Goal: Information Seeking & Learning: Learn about a topic

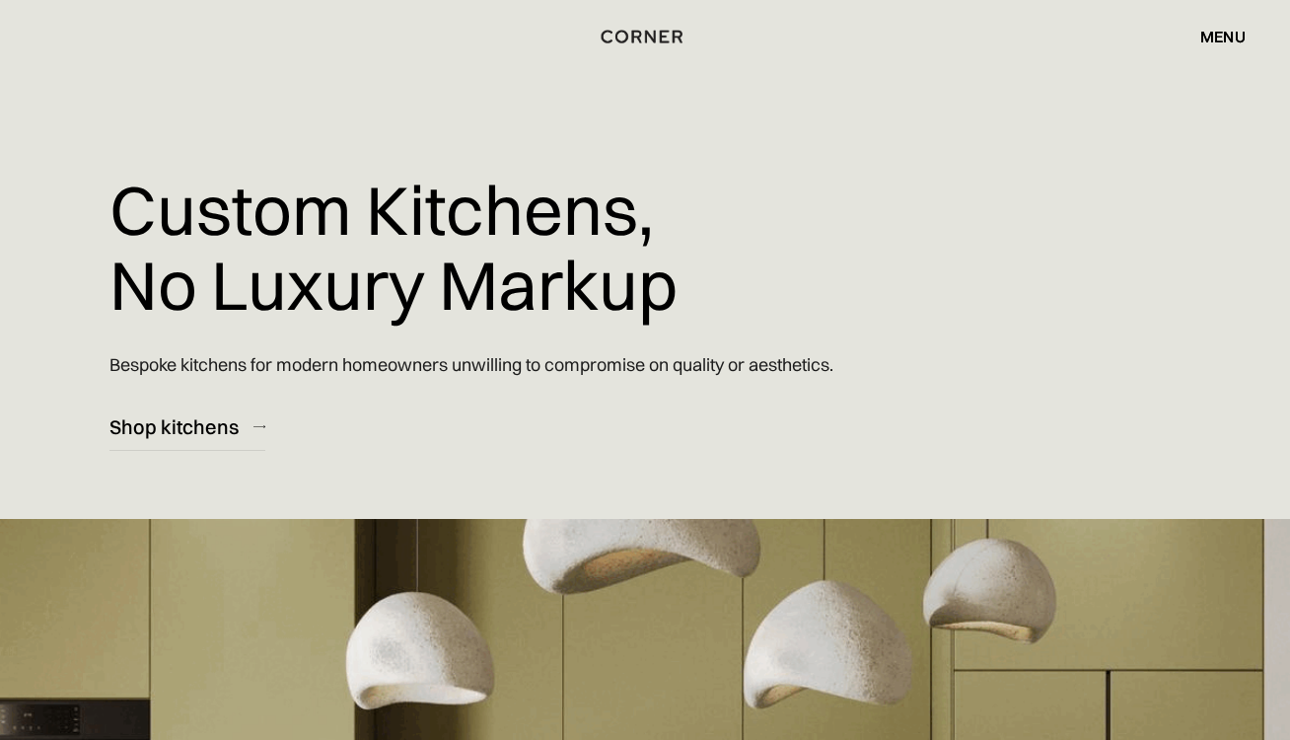
click at [1216, 37] on div "menu" at bounding box center [1223, 37] width 45 height 16
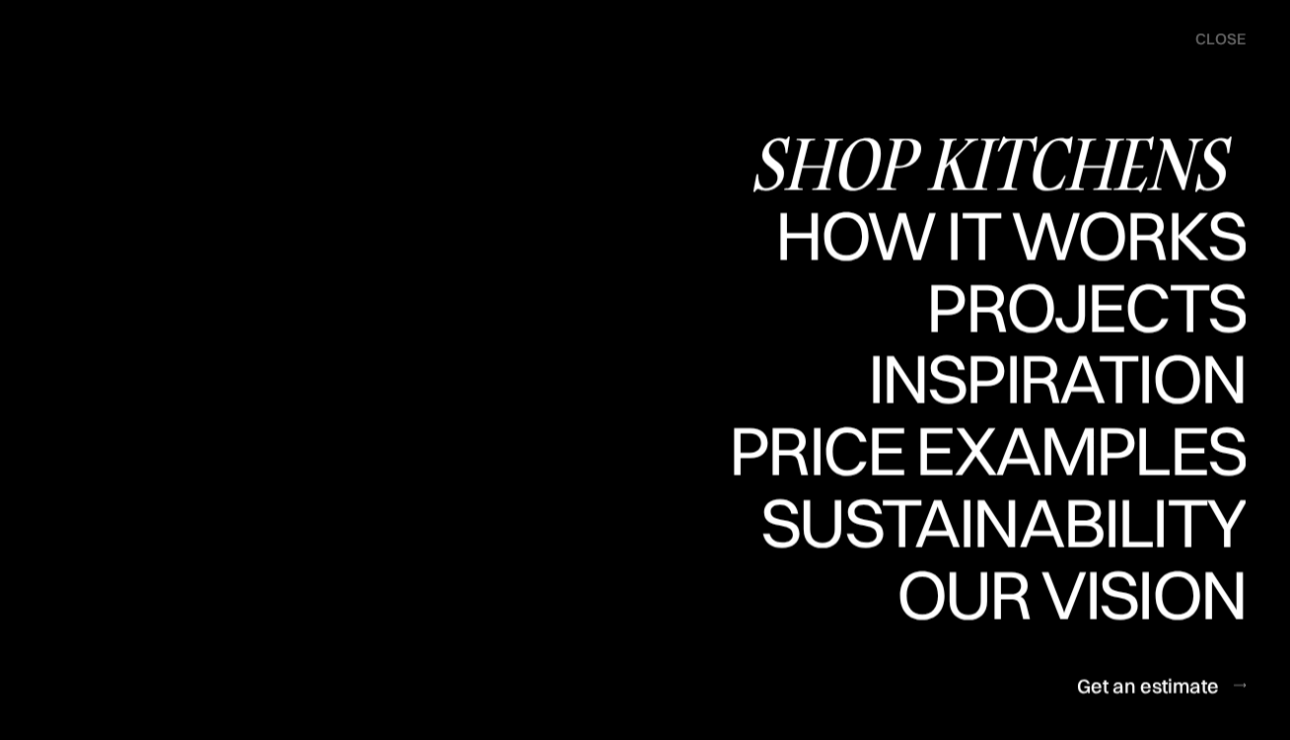
click at [0, 0] on div "Shop Kitchens" at bounding box center [0, 0] width 0 height 0
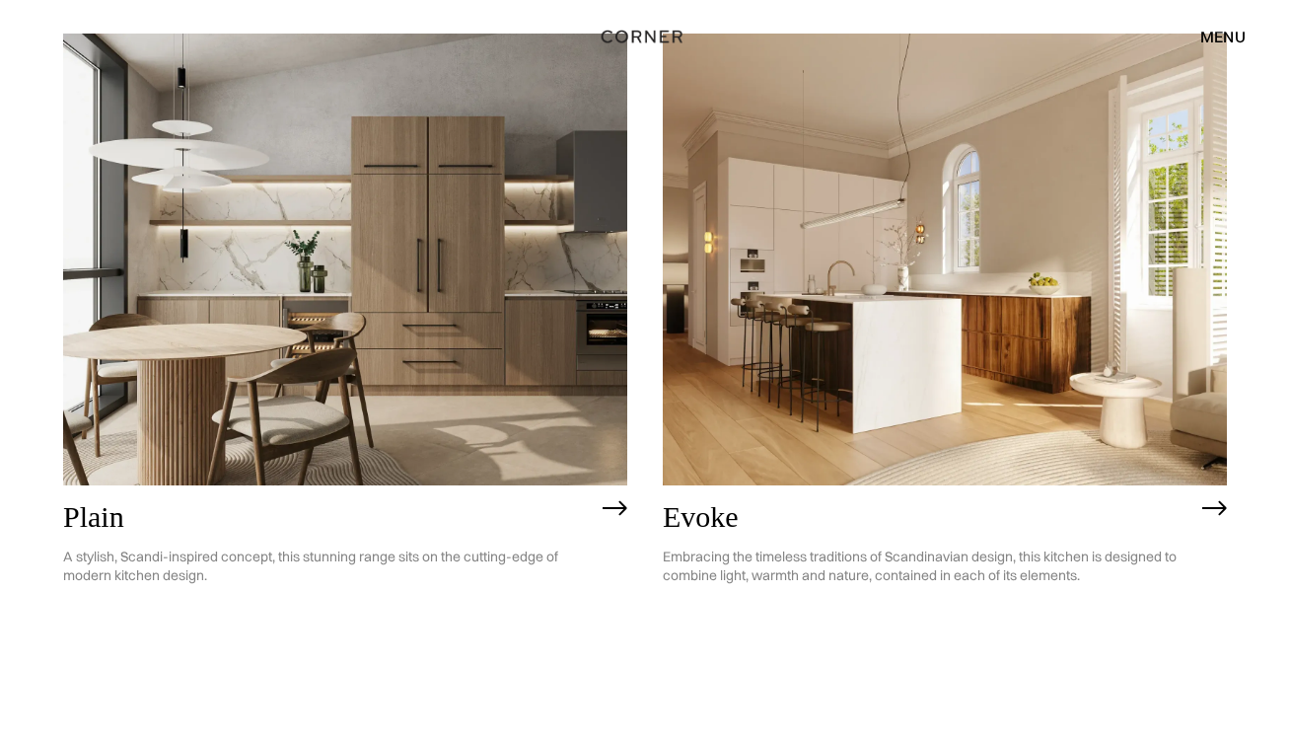
scroll to position [4777, 0]
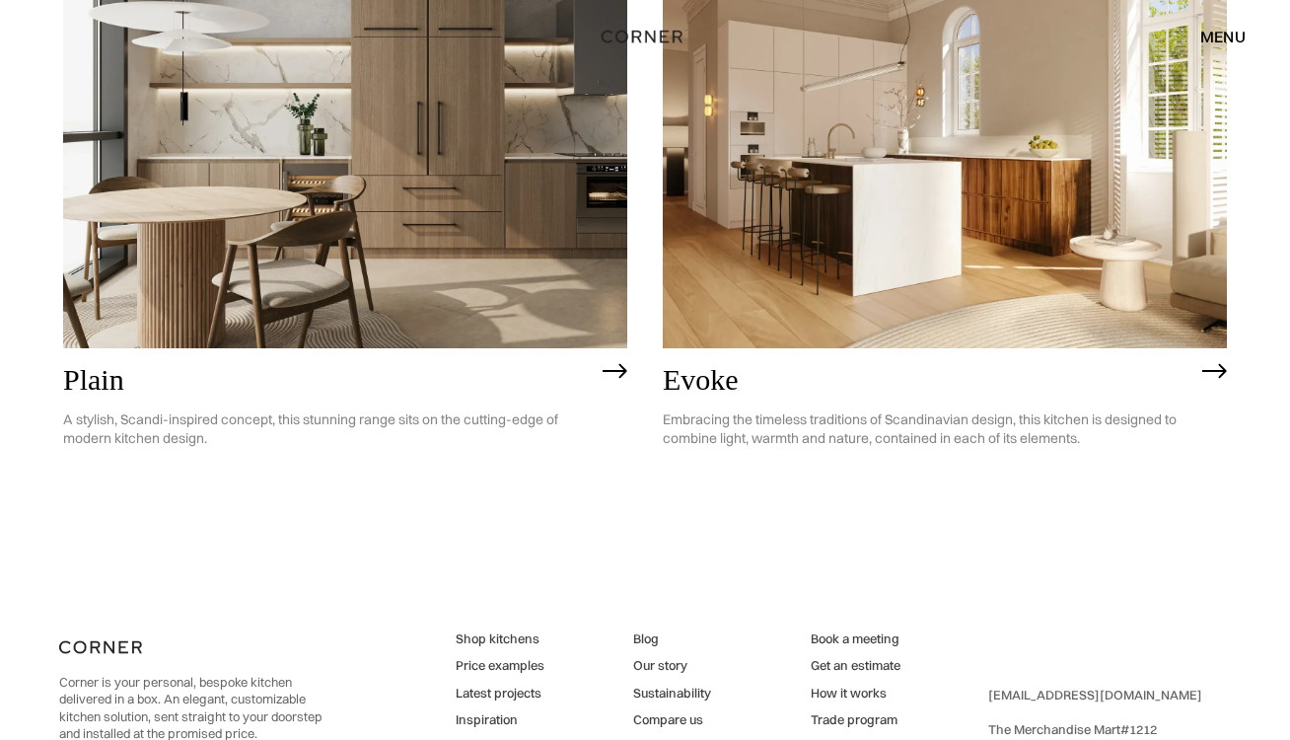
click at [1019, 215] on img at bounding box center [945, 122] width 564 height 452
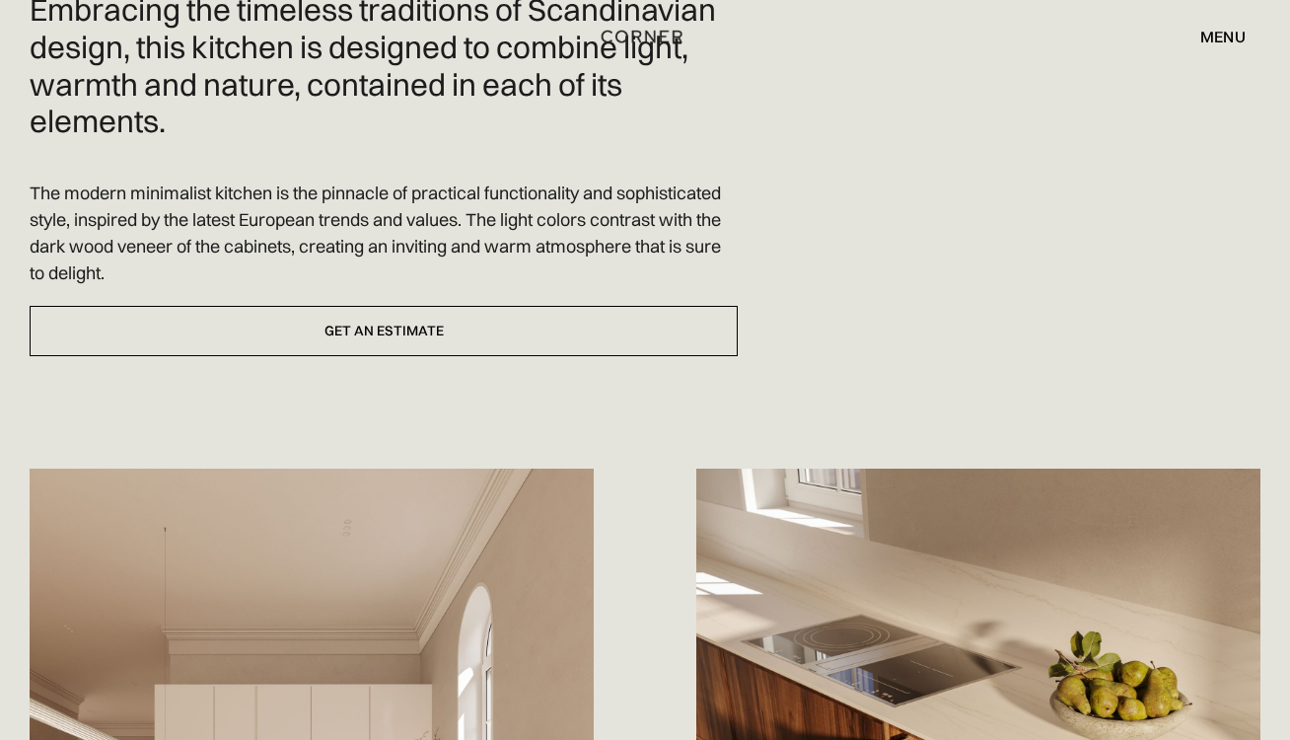
scroll to position [653, 0]
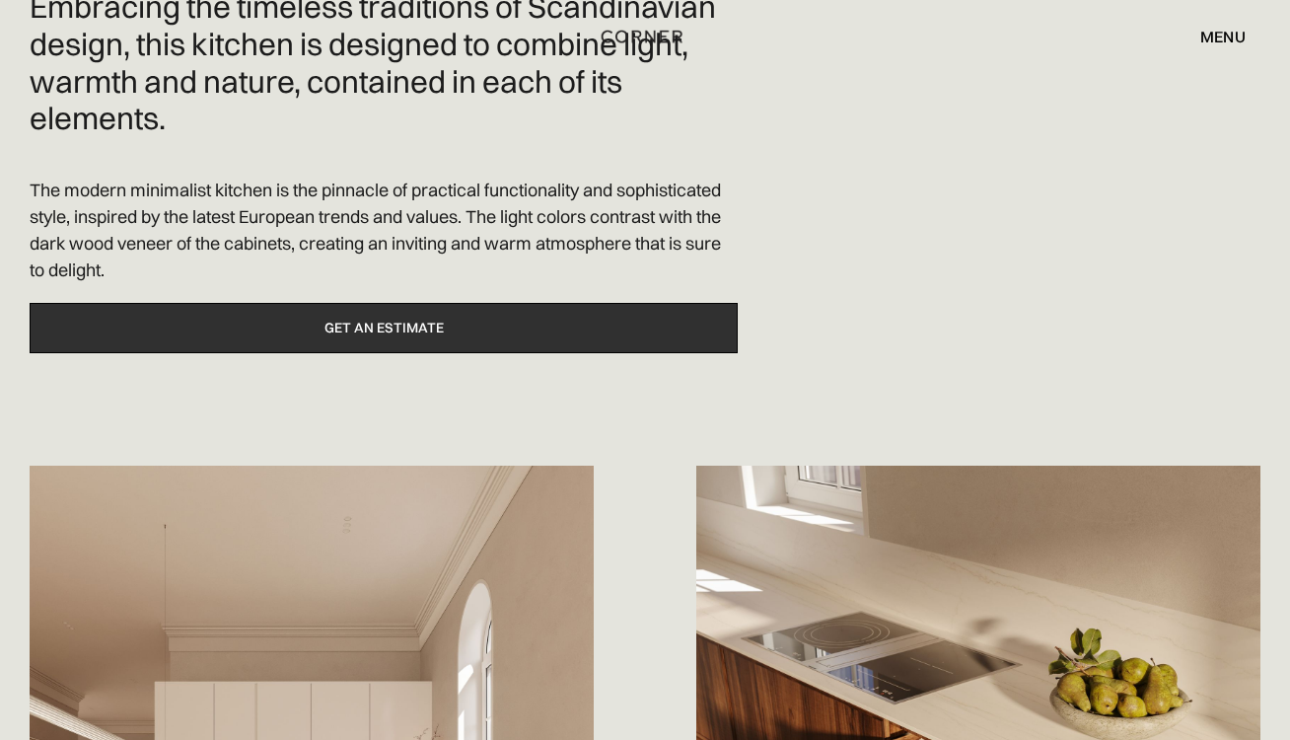
click at [633, 329] on link "Get an estimate" at bounding box center [384, 328] width 708 height 50
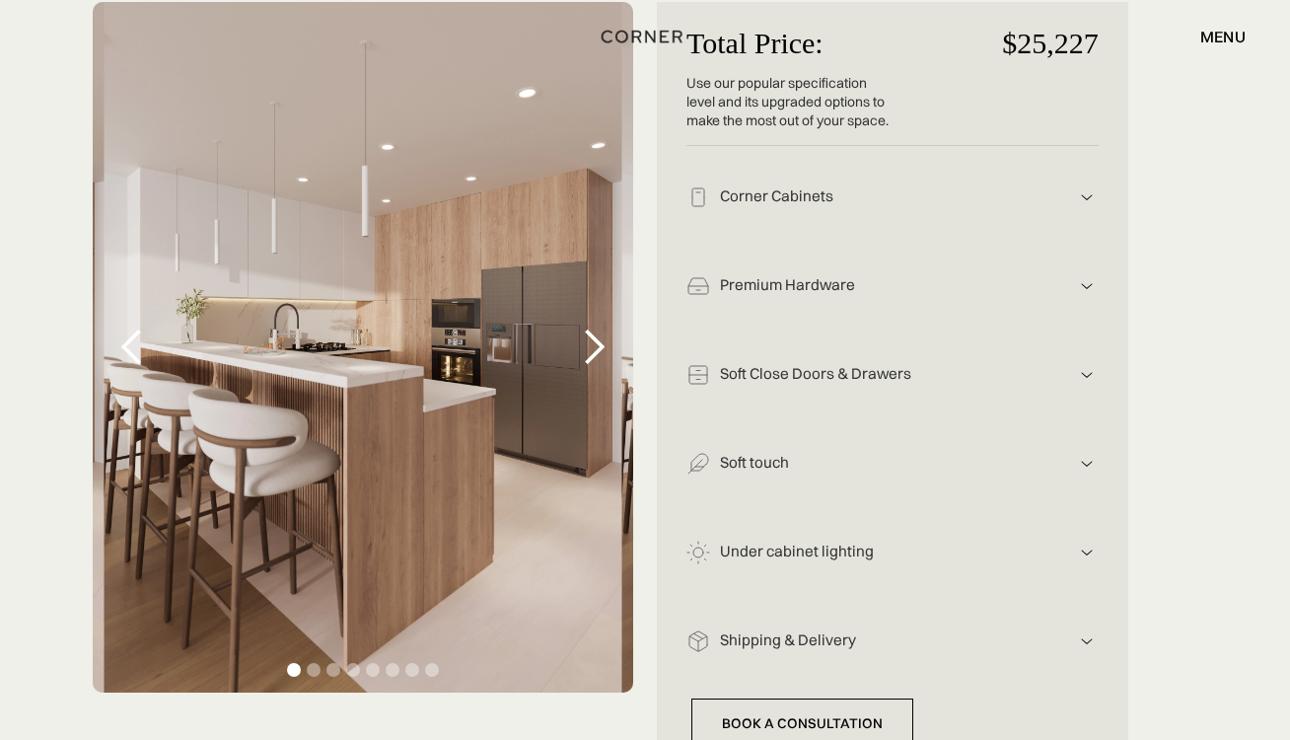
scroll to position [405, 0]
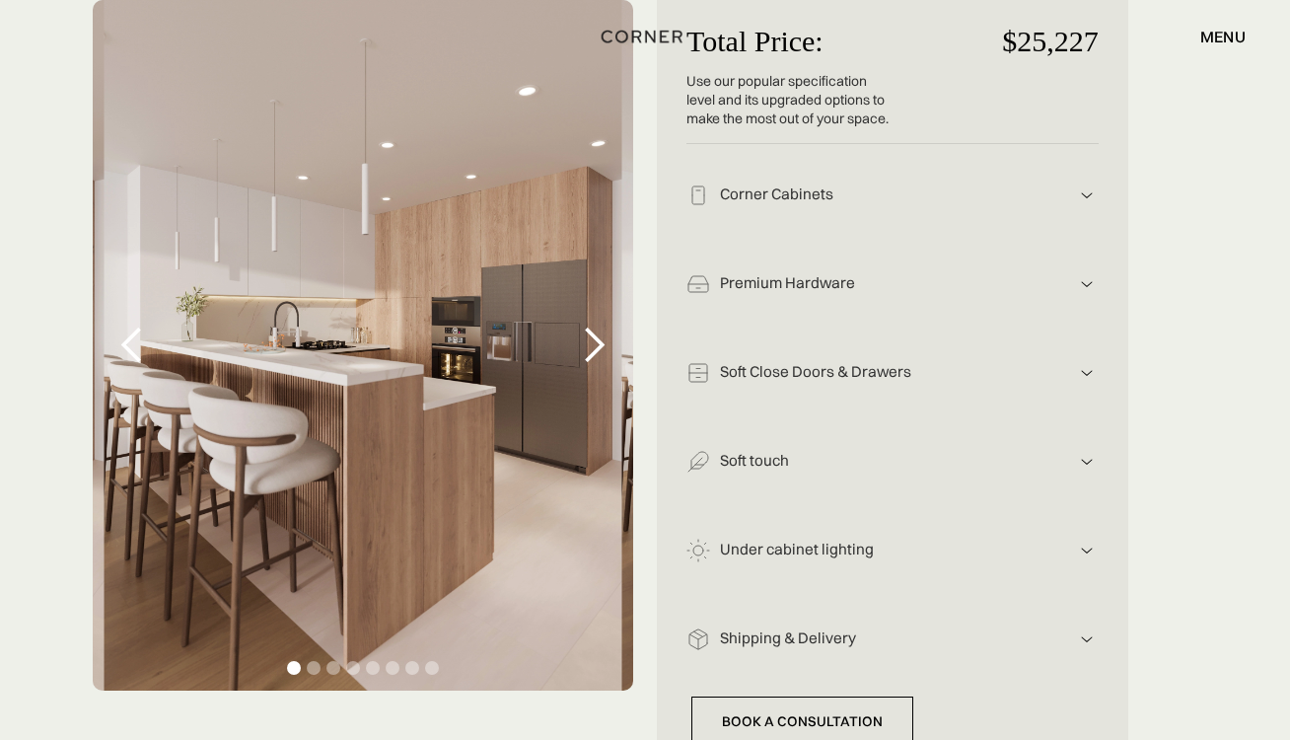
click at [1085, 187] on img at bounding box center [1087, 196] width 24 height 24
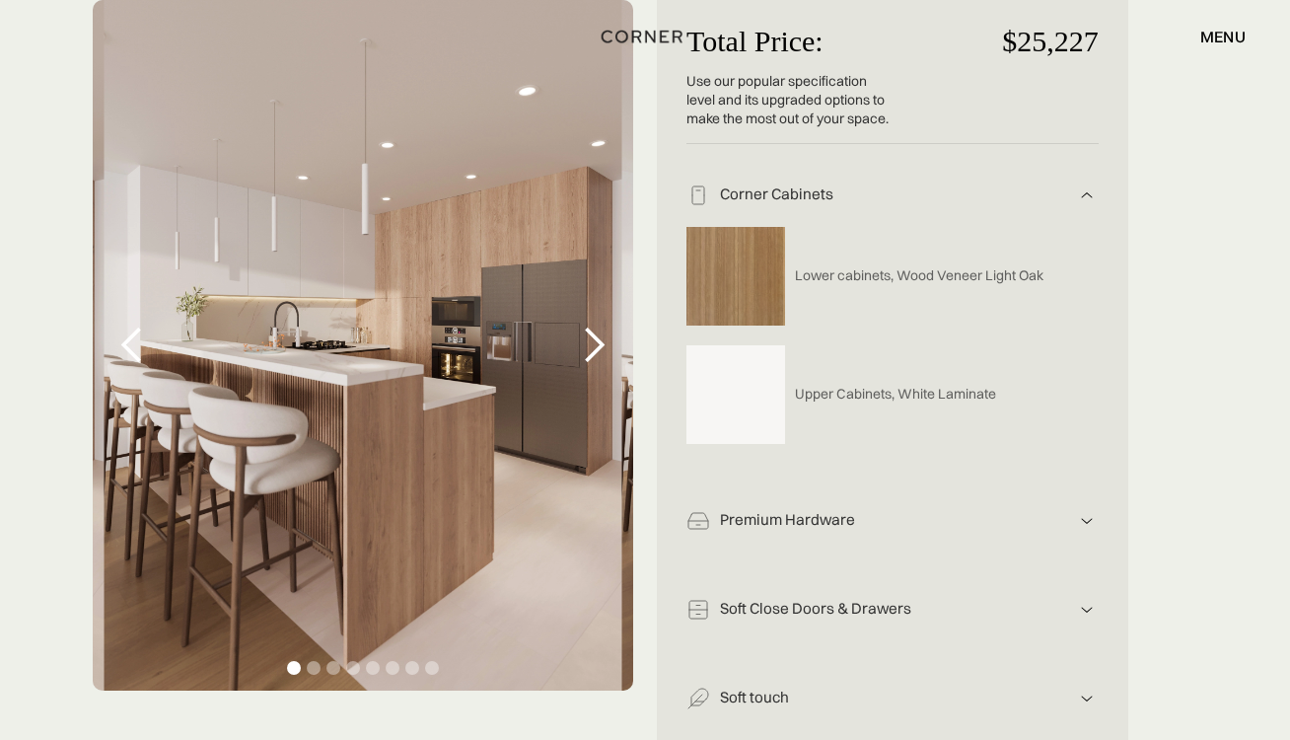
click at [1086, 189] on img at bounding box center [1087, 196] width 24 height 24
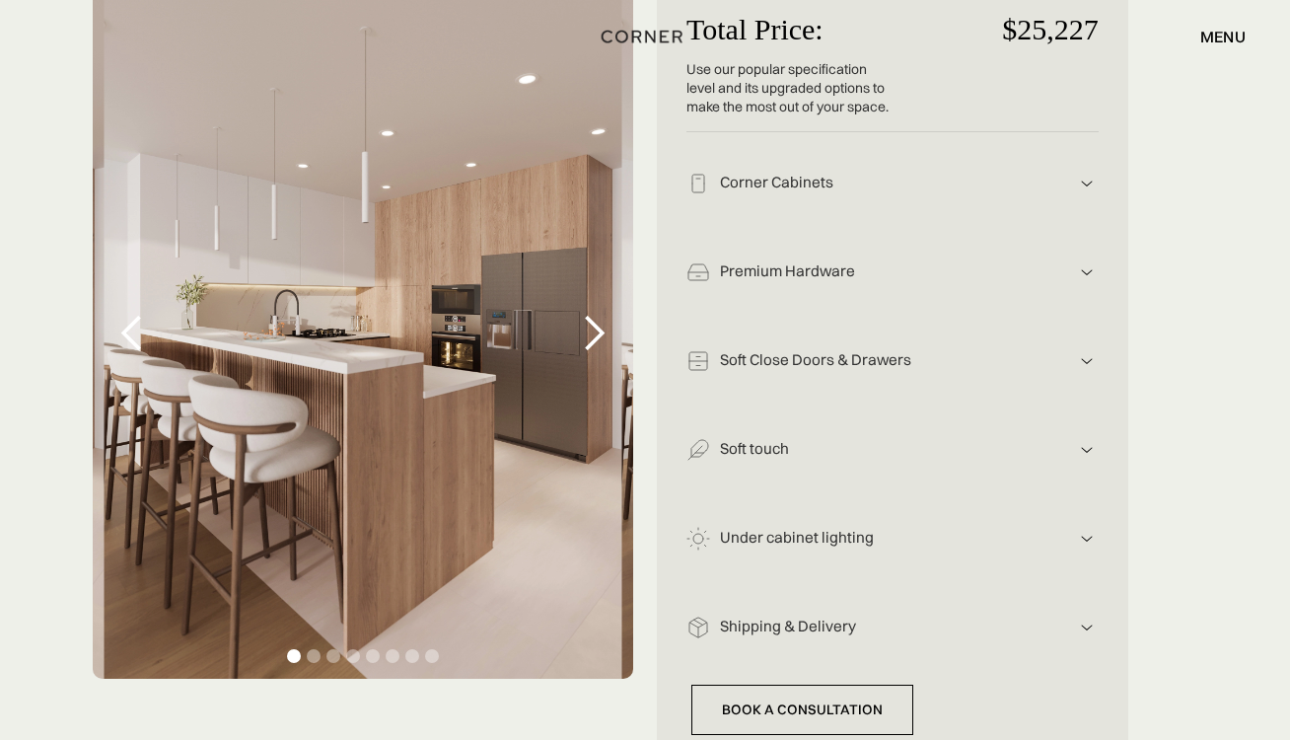
scroll to position [418, 0]
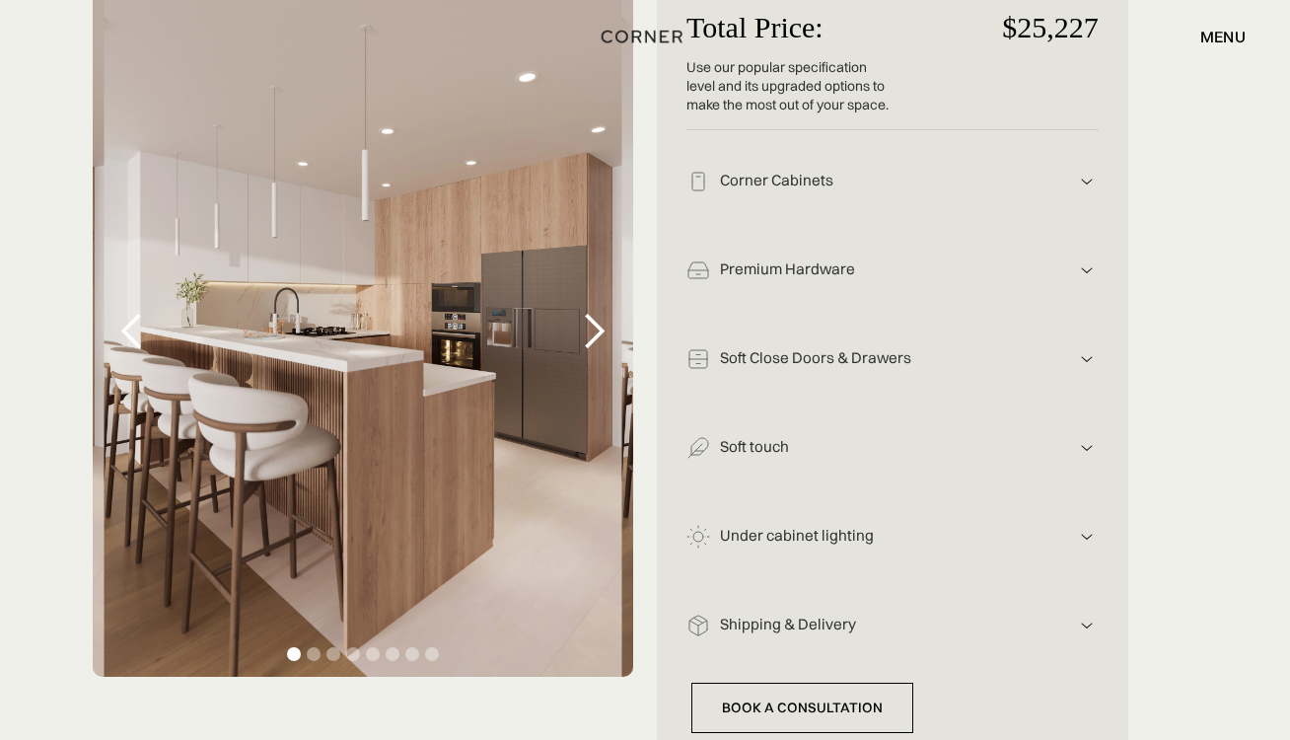
click at [603, 331] on div "next slide" at bounding box center [593, 331] width 39 height 39
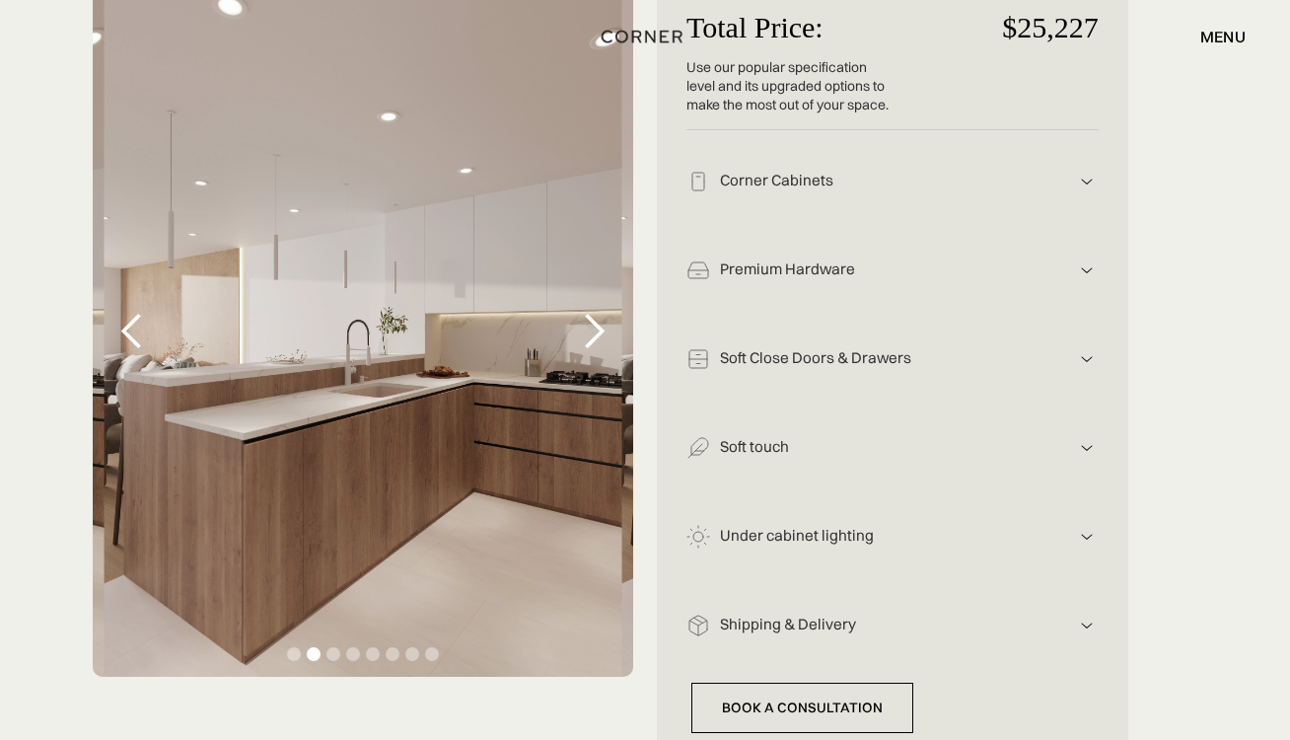
click at [603, 331] on div "next slide" at bounding box center [593, 331] width 39 height 39
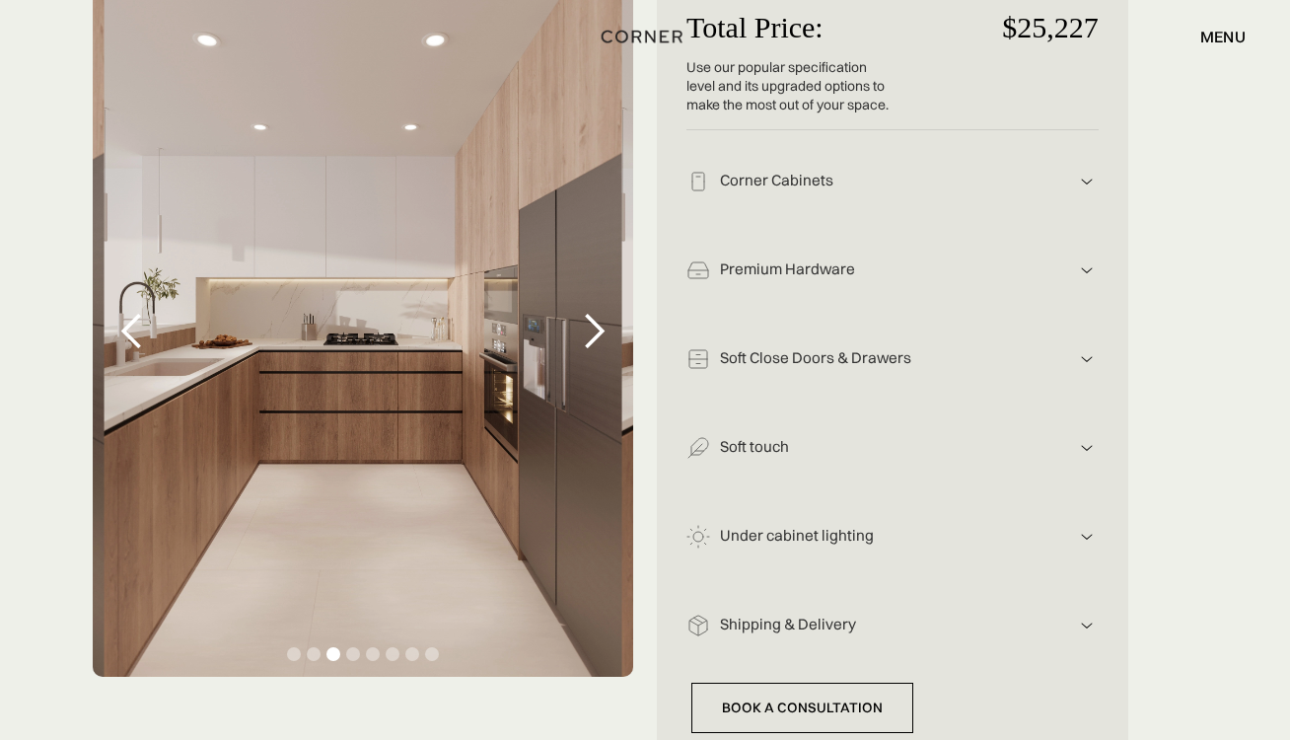
click at [603, 331] on div "next slide" at bounding box center [593, 331] width 39 height 39
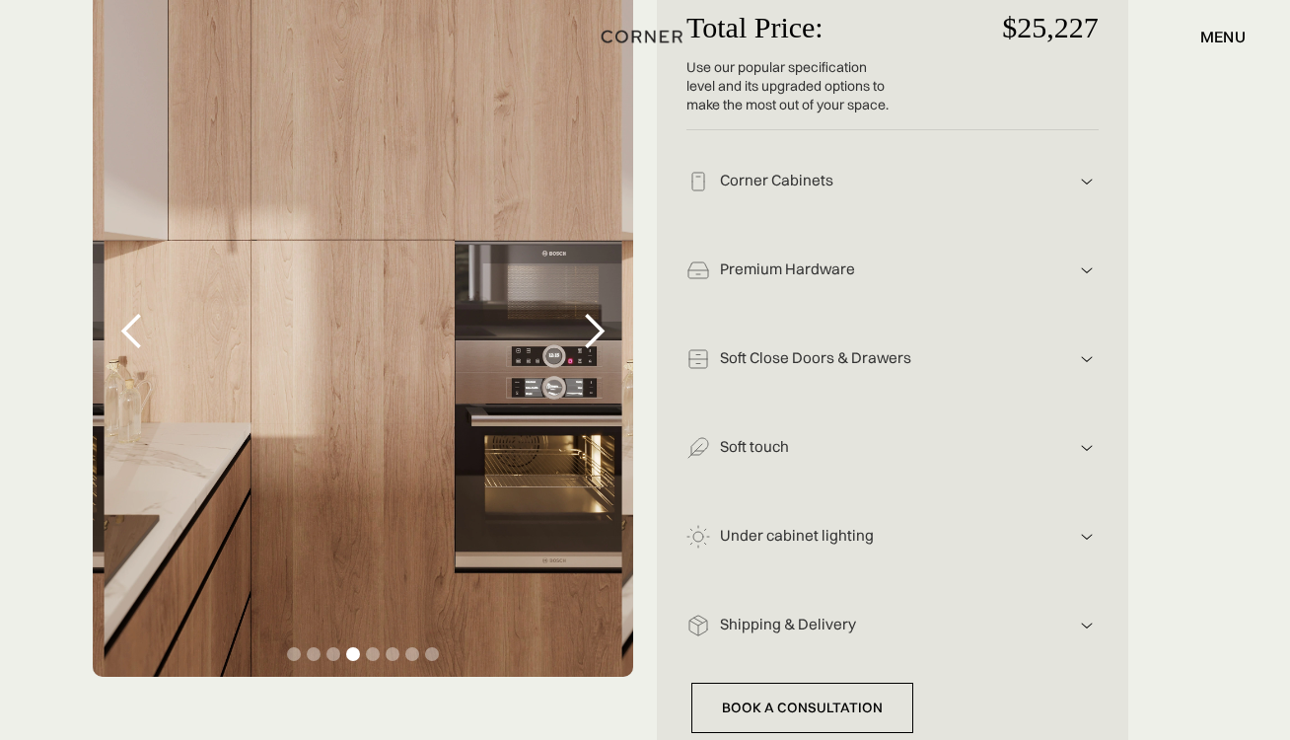
click at [603, 331] on div "next slide" at bounding box center [593, 331] width 39 height 39
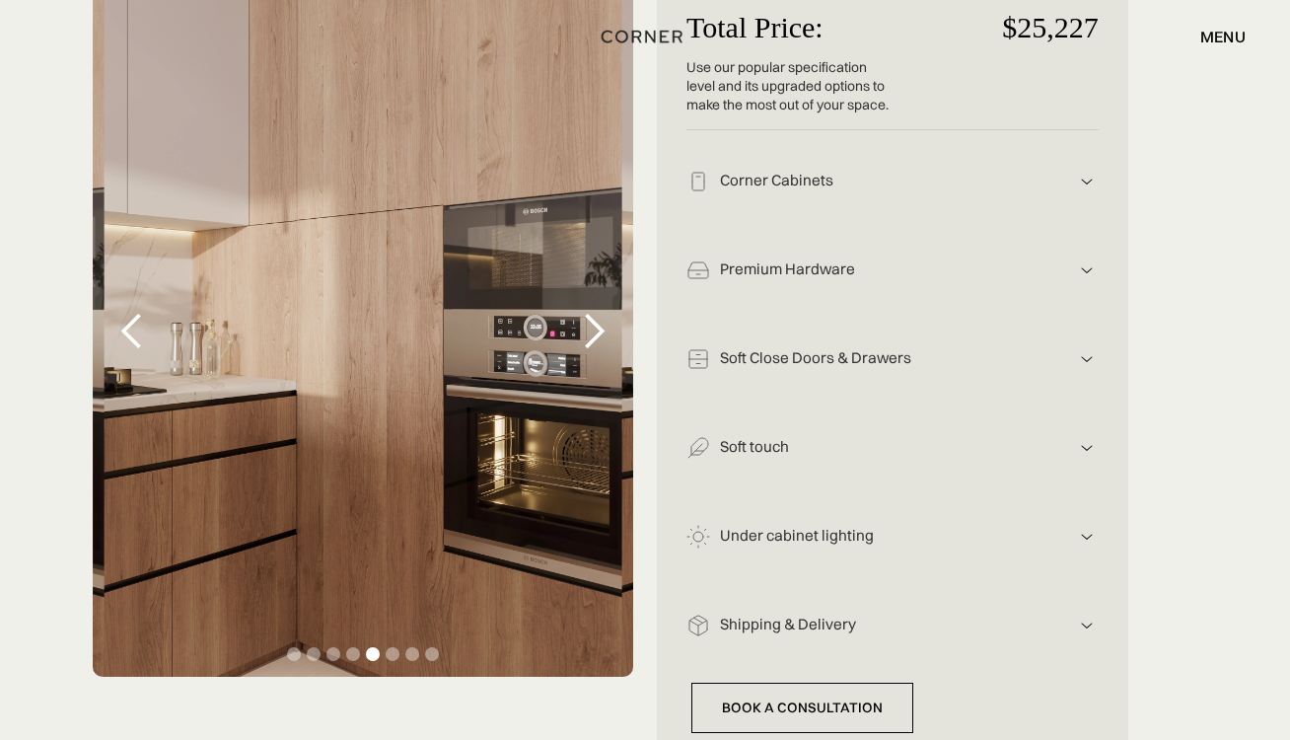
click at [603, 331] on div "next slide" at bounding box center [593, 331] width 39 height 39
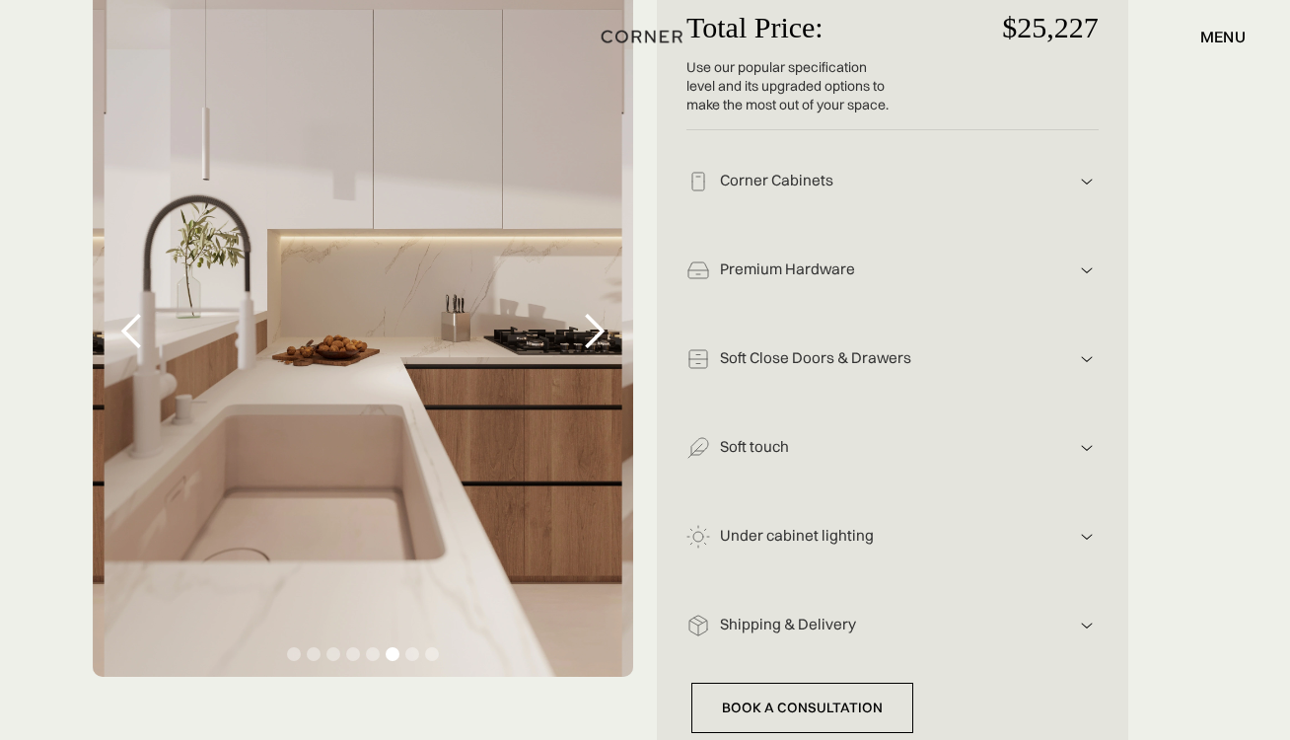
click at [603, 331] on div "next slide" at bounding box center [593, 331] width 39 height 39
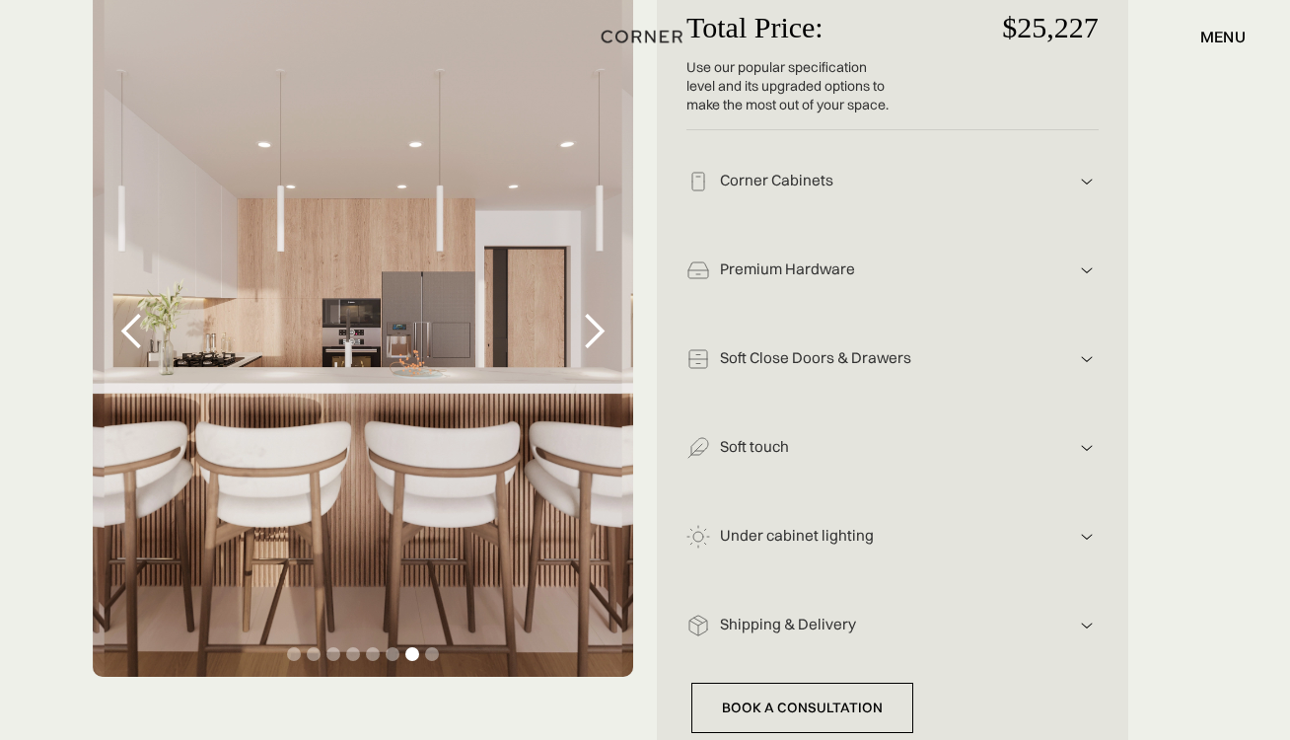
click at [603, 331] on div "next slide" at bounding box center [593, 331] width 39 height 39
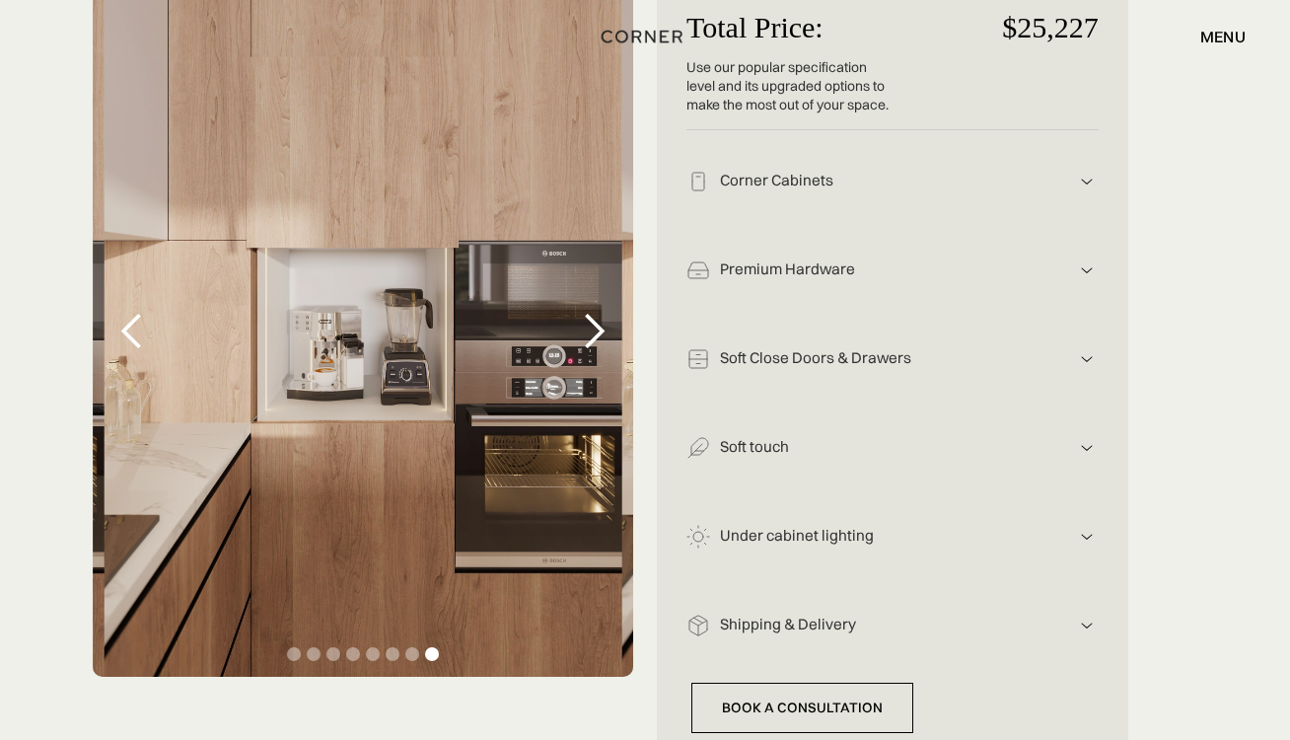
click at [603, 331] on div "next slide" at bounding box center [593, 331] width 39 height 39
